Goal: Check status: Check status

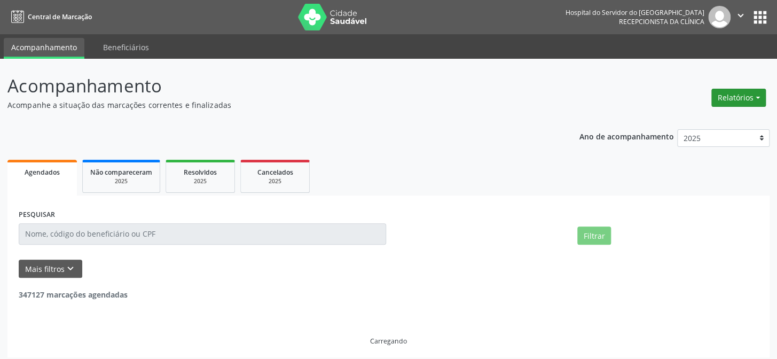
click at [725, 97] on button "Relatórios" at bounding box center [739, 98] width 54 height 18
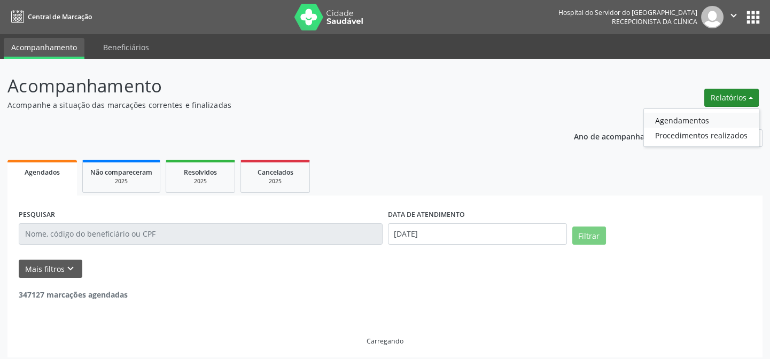
click at [684, 119] on link "Agendamentos" at bounding box center [701, 120] width 115 height 15
select select "7"
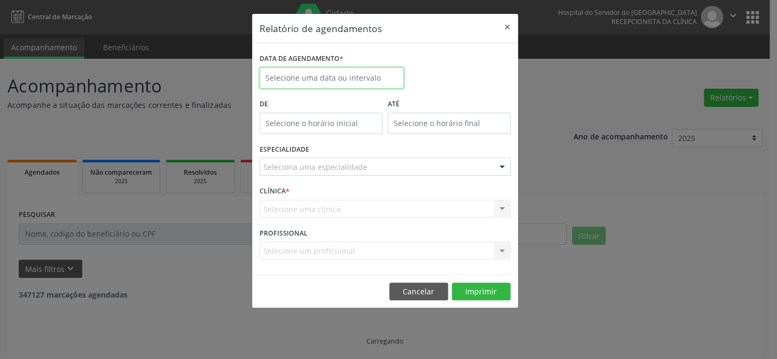
click at [337, 81] on input "text" at bounding box center [332, 77] width 144 height 21
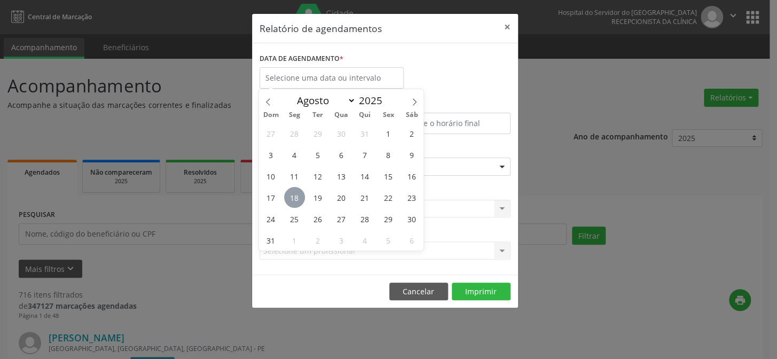
click at [298, 197] on span "18" at bounding box center [294, 197] width 21 height 21
type input "[DATE]"
click at [298, 197] on span "18" at bounding box center [294, 197] width 21 height 21
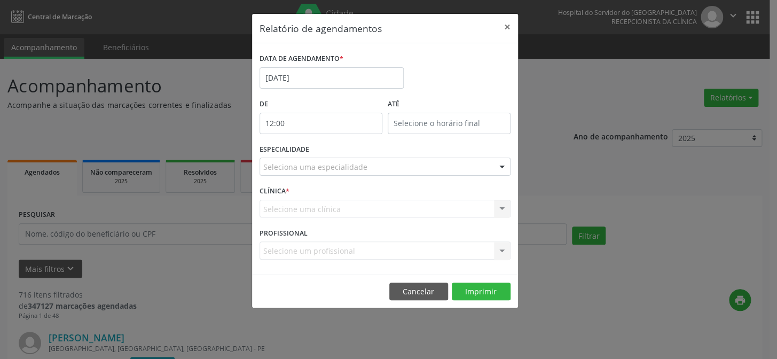
click at [317, 122] on input "12:00" at bounding box center [321, 123] width 123 height 21
click at [337, 150] on span at bounding box center [335, 151] width 7 height 11
type input "11:00"
type input "11"
click at [337, 150] on span at bounding box center [335, 151] width 7 height 11
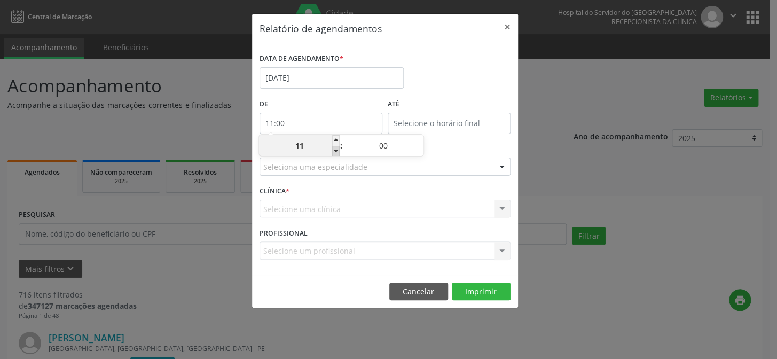
type input "10:00"
type input "10"
click at [337, 150] on span at bounding box center [335, 151] width 7 height 11
type input "09:00"
type input "09"
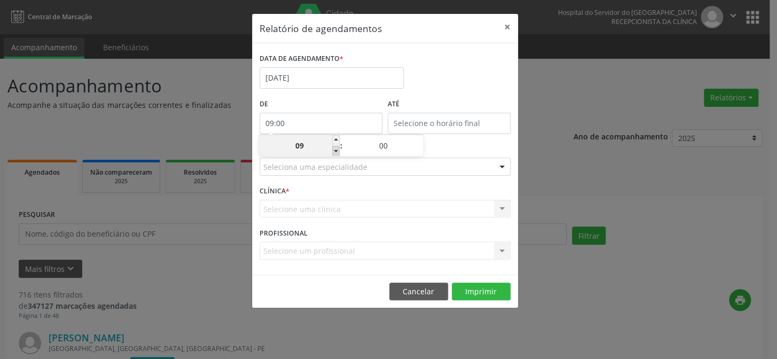
click at [337, 150] on span at bounding box center [335, 151] width 7 height 11
type input "08:00"
type input "08"
click at [337, 150] on span at bounding box center [335, 151] width 7 height 11
type input "07:00"
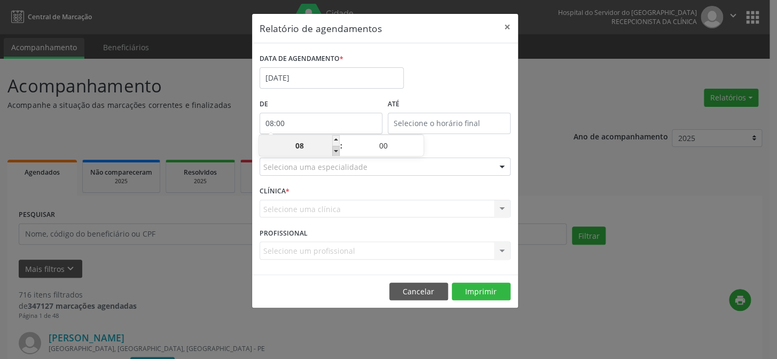
type input "07"
click at [424, 117] on input "12:00" at bounding box center [449, 123] width 123 height 21
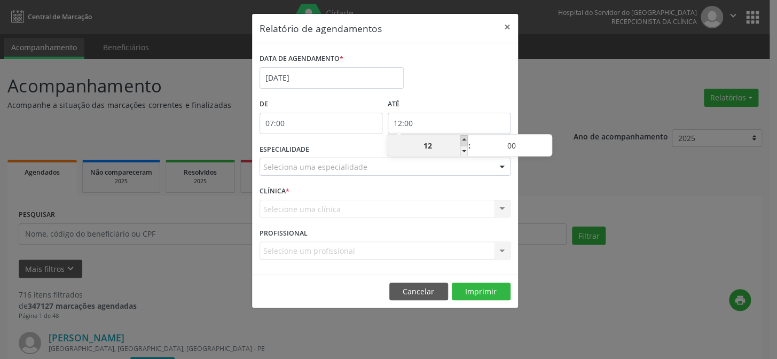
click at [465, 142] on span at bounding box center [463, 140] width 7 height 11
type input "13:00"
type input "13"
click at [465, 142] on span at bounding box center [463, 140] width 7 height 11
type input "14:00"
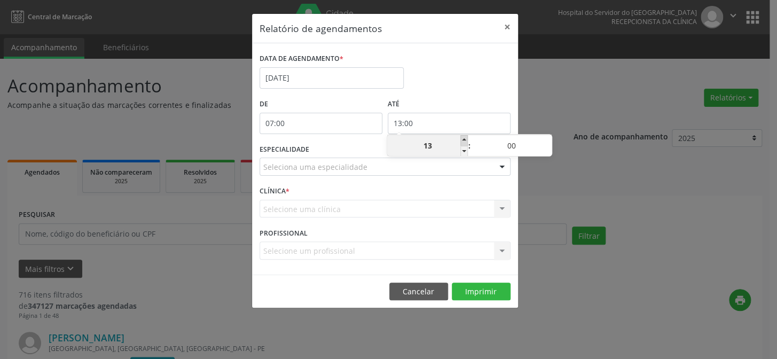
type input "14"
click at [465, 142] on span at bounding box center [463, 140] width 7 height 11
type input "15:00"
type input "15"
click at [465, 142] on span at bounding box center [463, 140] width 7 height 11
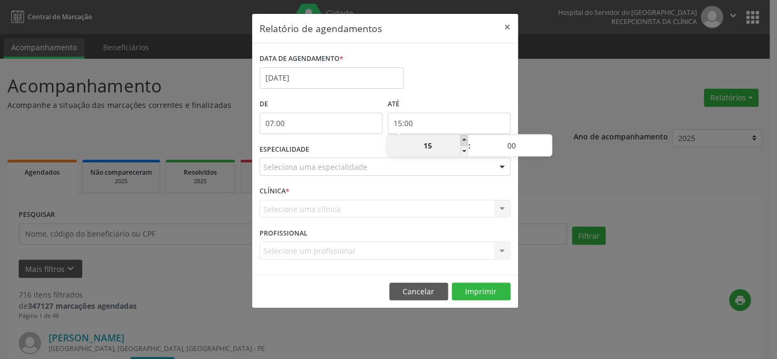
type input "16:00"
type input "16"
click at [465, 142] on span at bounding box center [463, 140] width 7 height 11
type input "17:00"
type input "17"
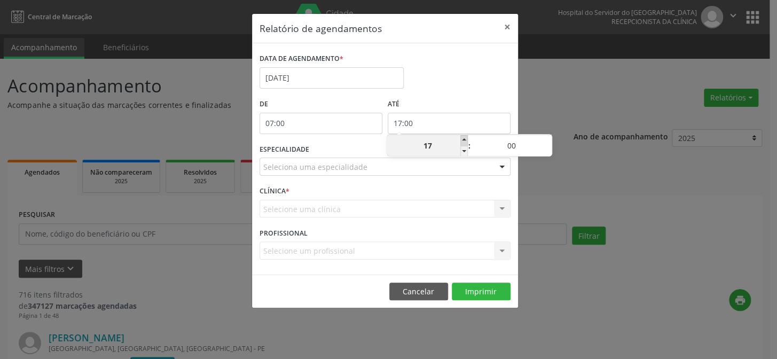
click at [465, 142] on span at bounding box center [463, 140] width 7 height 11
type input "18:00"
type input "18"
click at [465, 142] on span at bounding box center [463, 140] width 7 height 11
type input "19:00"
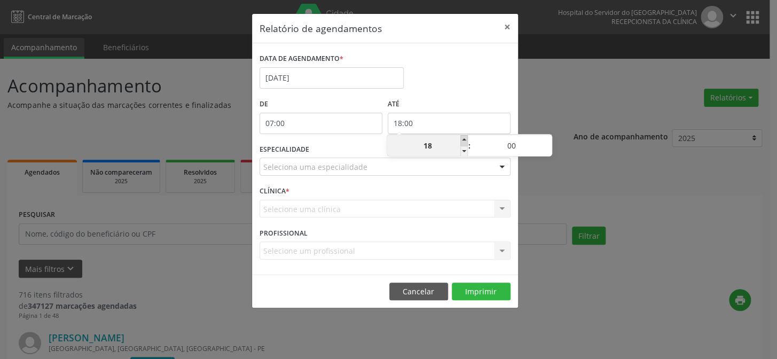
type input "19"
click at [465, 142] on span at bounding box center [463, 140] width 7 height 11
type input "20:00"
type input "20"
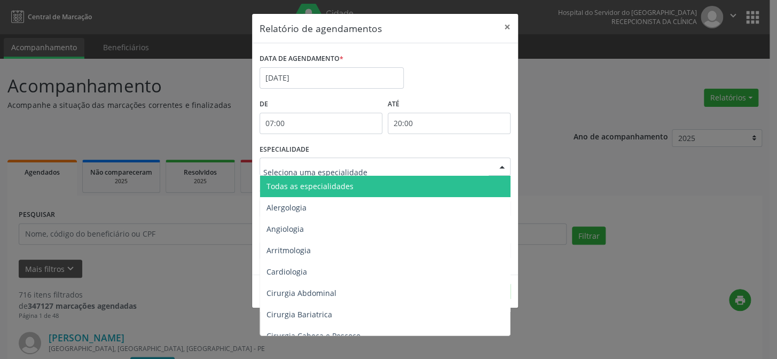
click at [503, 170] on div at bounding box center [502, 167] width 16 height 18
click at [459, 183] on span "Todas as especialidades" at bounding box center [386, 186] width 252 height 21
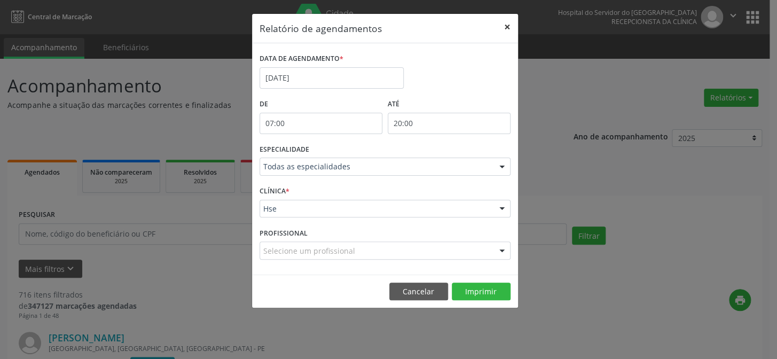
click at [508, 29] on button "×" at bounding box center [507, 27] width 21 height 26
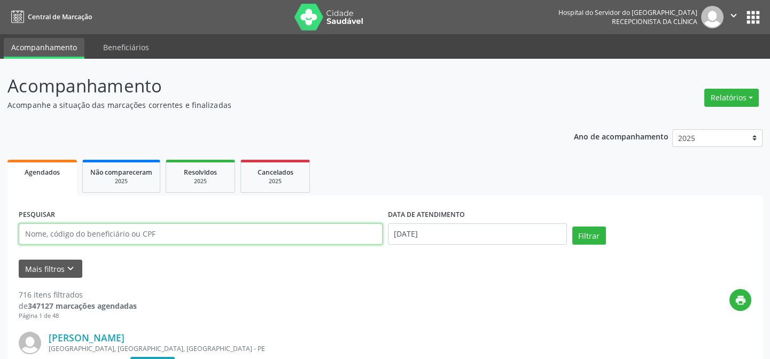
click at [36, 234] on input "text" at bounding box center [201, 233] width 364 height 21
type input "2"
click at [572, 227] on button "Filtrar" at bounding box center [589, 236] width 34 height 18
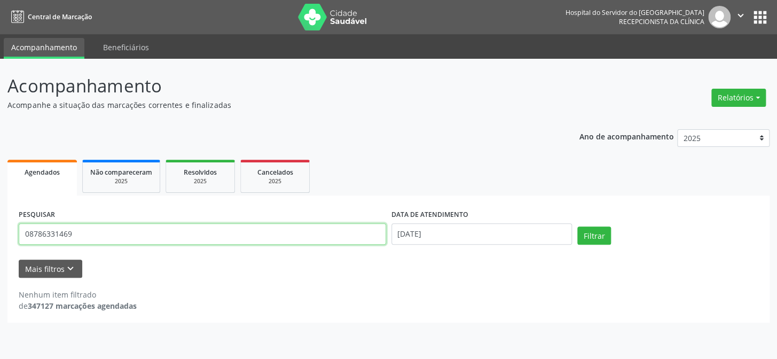
drag, startPoint x: 78, startPoint y: 233, endPoint x: 111, endPoint y: 198, distance: 48.4
click at [83, 229] on input "08786331469" at bounding box center [203, 233] width 368 height 21
type input "0"
type input "[PERSON_NAME]"
click at [577, 227] on button "Filtrar" at bounding box center [594, 236] width 34 height 18
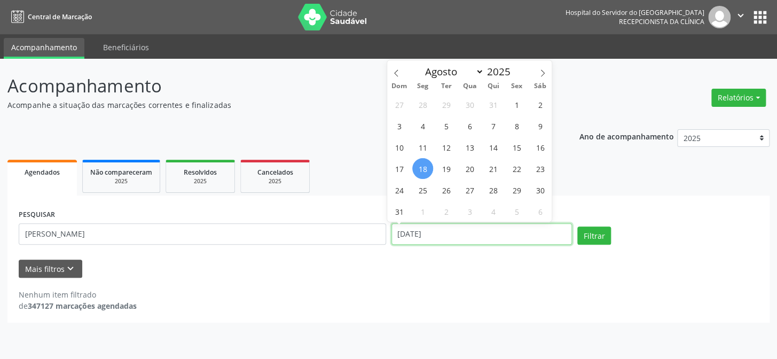
click at [418, 233] on input "[DATE]" at bounding box center [482, 233] width 181 height 21
click at [577, 227] on button "Filtrar" at bounding box center [594, 236] width 34 height 18
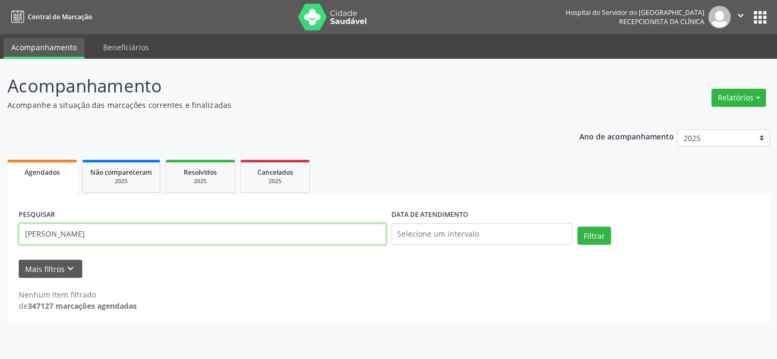
click at [143, 230] on input "[PERSON_NAME]" at bounding box center [203, 233] width 368 height 21
type input "a"
type input "02439270458"
click at [577, 227] on button "Filtrar" at bounding box center [594, 236] width 34 height 18
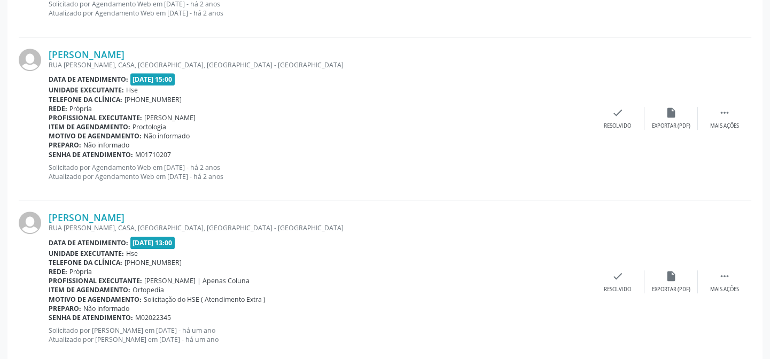
scroll to position [1447, 0]
